Goal: Task Accomplishment & Management: Manage account settings

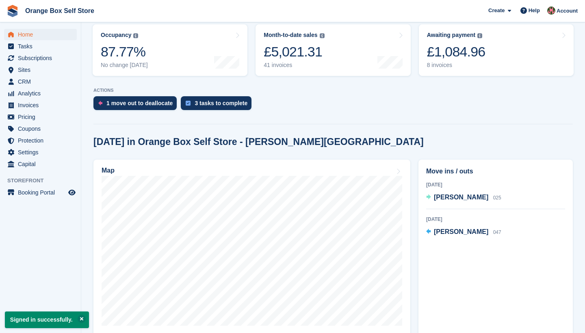
scroll to position [105, 0]
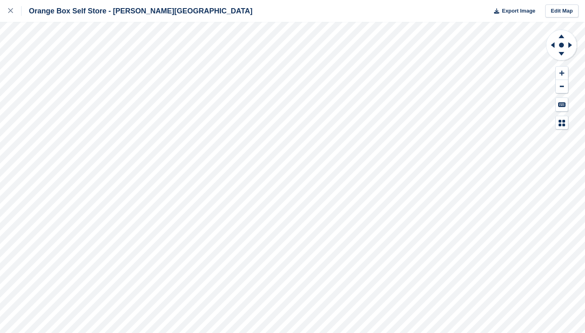
click at [114, 81] on div "Orange Box Self Store - Barrow-in-Furness Export Image Edit Map" at bounding box center [292, 166] width 585 height 333
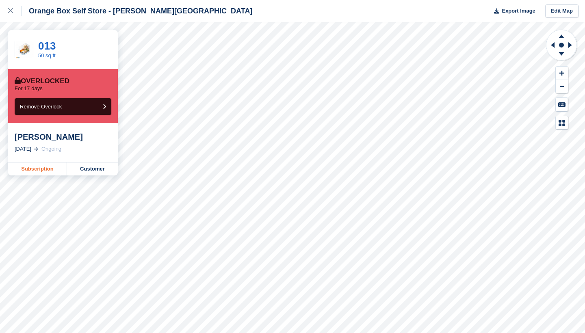
click at [48, 168] on link "Subscription" at bounding box center [37, 168] width 59 height 13
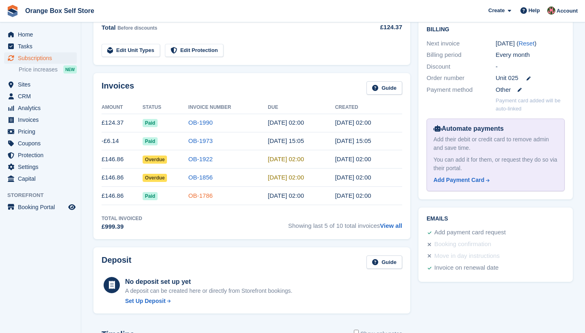
scroll to position [509, 0]
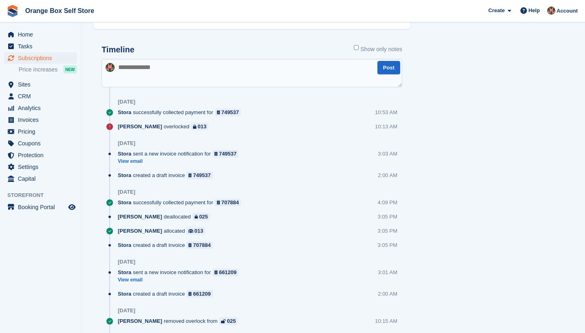
click at [149, 67] on textarea at bounding box center [251, 73] width 300 height 28
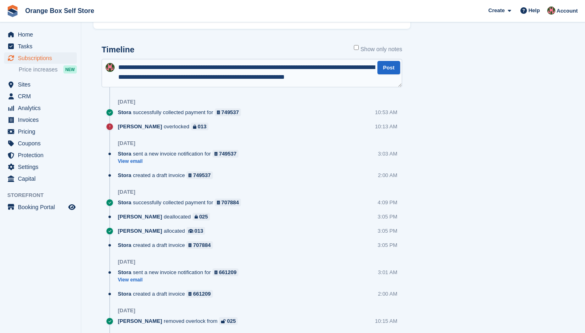
scroll to position [4, 0]
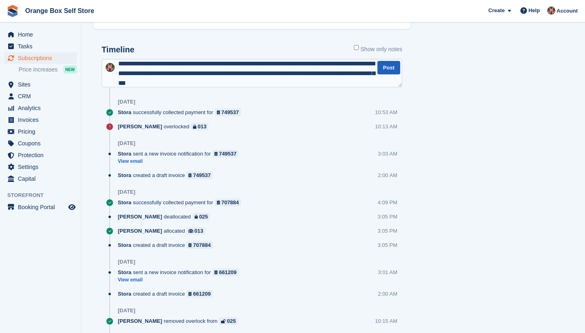
type textarea "**********"
click at [387, 66] on button "Post" at bounding box center [388, 67] width 23 height 13
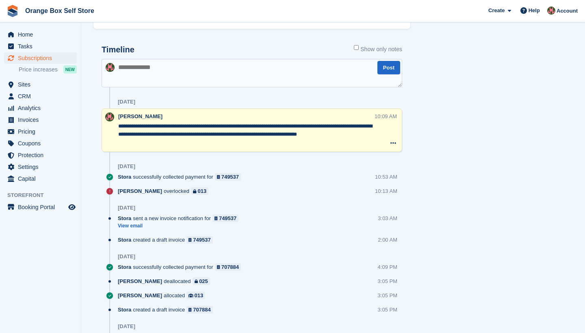
scroll to position [505, 0]
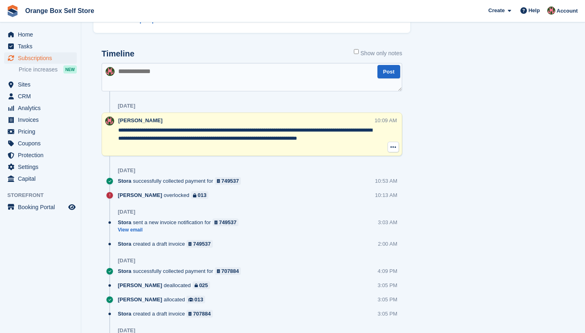
click at [392, 147] on icon at bounding box center [393, 147] width 6 height 6
click at [435, 124] on div "Tasks 0 Add No tasks related to Subscription #63071 Booking Customer [PERSON_NA…" at bounding box center [495, 54] width 162 height 1007
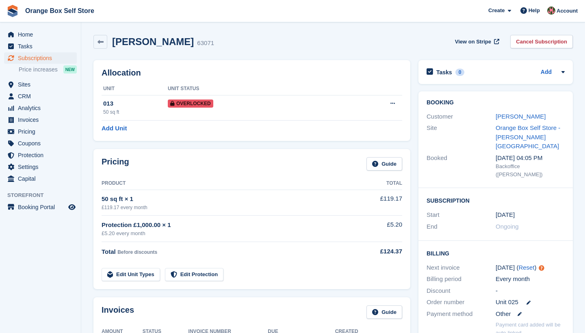
scroll to position [0, 0]
